Goal: Transaction & Acquisition: Purchase product/service

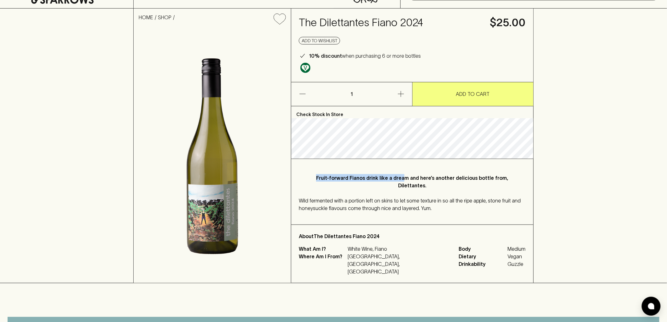
drag, startPoint x: 319, startPoint y: 156, endPoint x: 407, endPoint y: 167, distance: 89.0
click at [407, 167] on div "Fruit-forward Fianos drink like a dream and here’s another delicious bottle fro…" at bounding box center [412, 192] width 242 height 66
click at [415, 174] on div "Fruit-forward Fianos drink like a dream and here’s another delicious bottle fro…" at bounding box center [412, 192] width 242 height 66
drag, startPoint x: 438, startPoint y: 224, endPoint x: 437, endPoint y: 220, distance: 4.1
click at [438, 223] on div "Fruit-forward Fianos drink like a dream and here’s another delicious bottle fro…" at bounding box center [412, 192] width 242 height 66
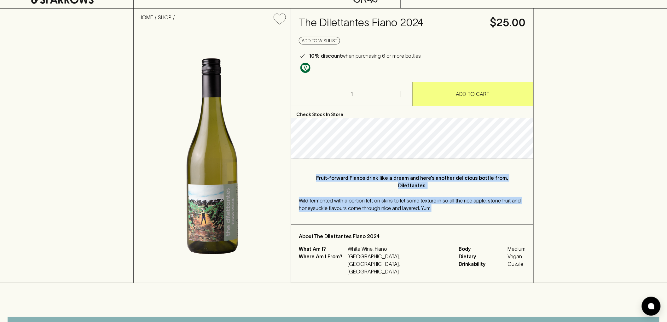
drag, startPoint x: 428, startPoint y: 209, endPoint x: 322, endPoint y: 179, distance: 110.1
click at [322, 179] on div "Fruit-forward Fianos drink like a dream and here’s another delicious bottle fro…" at bounding box center [412, 192] width 242 height 66
copy div "Fruit-forward Fianos drink like a dream and here’s another delicious bottle fro…"
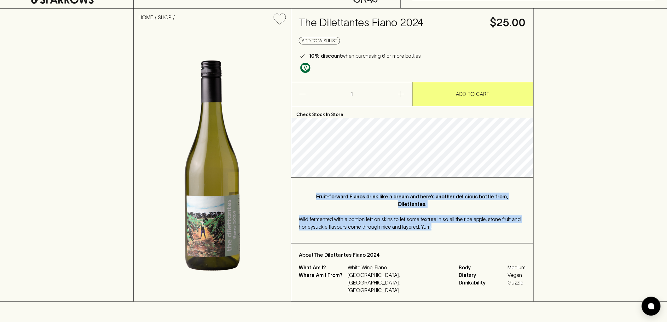
click at [402, 203] on p "Fruit-forward Fianos drink like a dream and here’s another delicious bottle fro…" at bounding box center [413, 200] width 202 height 15
click at [439, 206] on p "Fruit-forward Fianos drink like a dream and here’s another delicious bottle fro…" at bounding box center [413, 200] width 202 height 15
click at [429, 205] on p "Fruit-forward Fianos drink like a dream and here’s another delicious bottle fro…" at bounding box center [413, 200] width 202 height 15
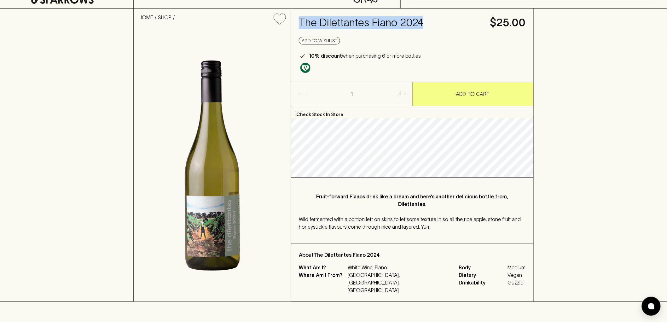
drag, startPoint x: 299, startPoint y: 18, endPoint x: 423, endPoint y: 14, distance: 124.0
click at [423, 14] on div "The Dilettantes Fiano 2024 $25.00 Add to wishlist 10% discount when purchasing …" at bounding box center [412, 45] width 242 height 73
copy h4 "The Dilettantes Fiano 2024"
